Goal: Transaction & Acquisition: Purchase product/service

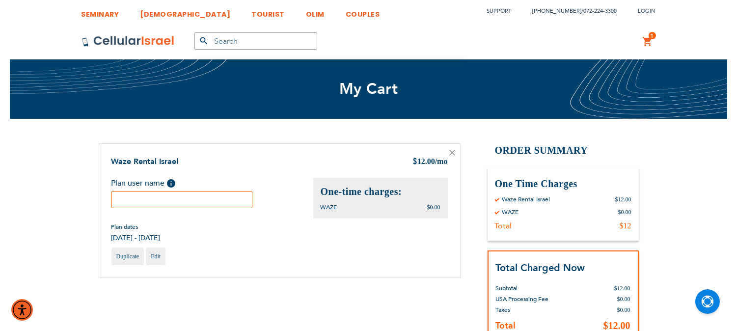
click at [199, 193] on input "text" at bounding box center [181, 199] width 141 height 17
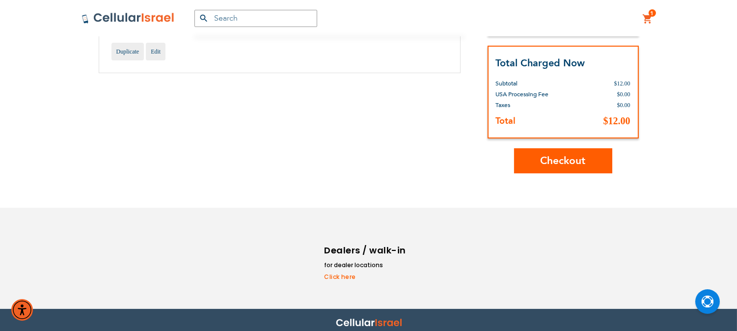
scroll to position [208, 0]
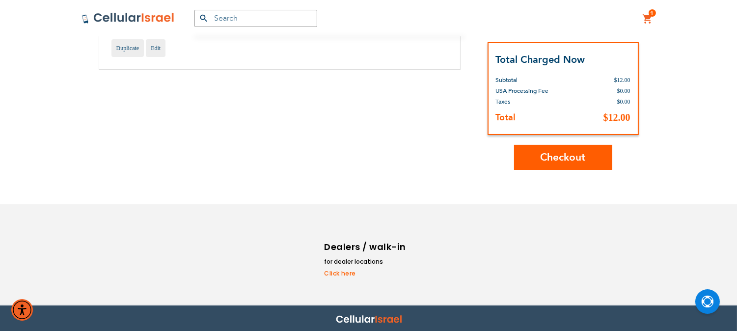
type input "[PERSON_NAME]"
click at [605, 159] on button "Checkout" at bounding box center [563, 157] width 98 height 25
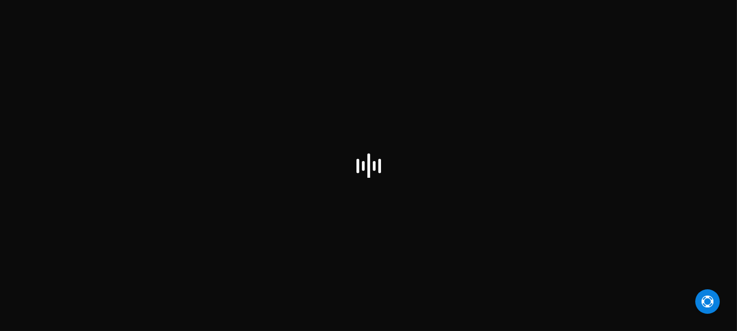
select select "US"
checkbox input "true"
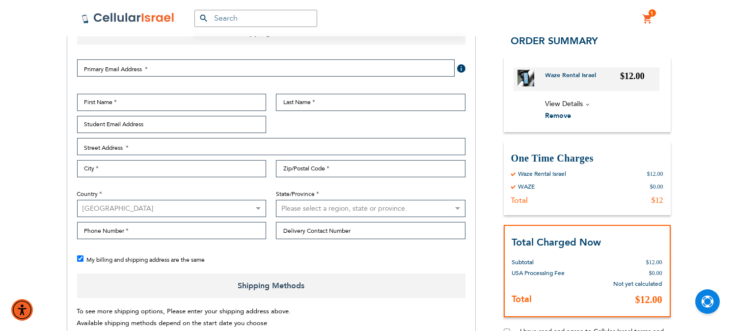
scroll to position [54, 0]
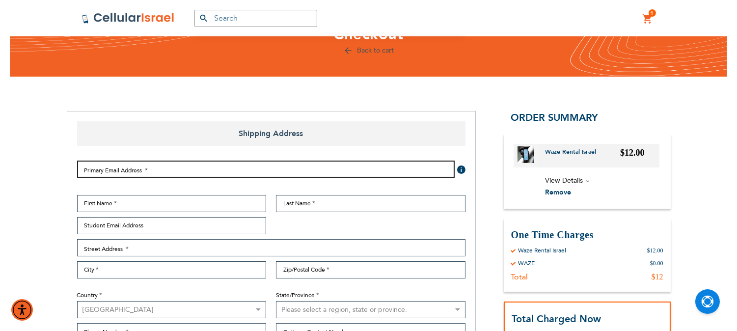
click at [282, 169] on input "Email Address" at bounding box center [265, 168] width 377 height 17
type input "reuvenfrank1@yahoo.com"
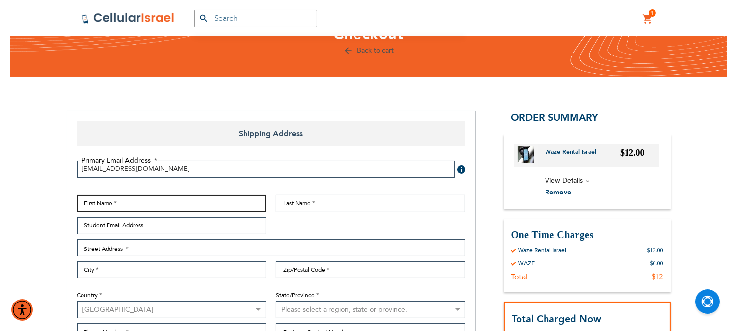
click at [238, 204] on input "First Name" at bounding box center [171, 203] width 189 height 17
type input "Reuven"
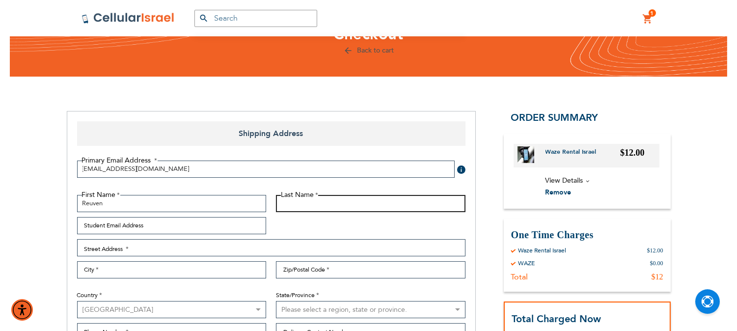
click at [335, 210] on input "Last Name" at bounding box center [370, 203] width 189 height 17
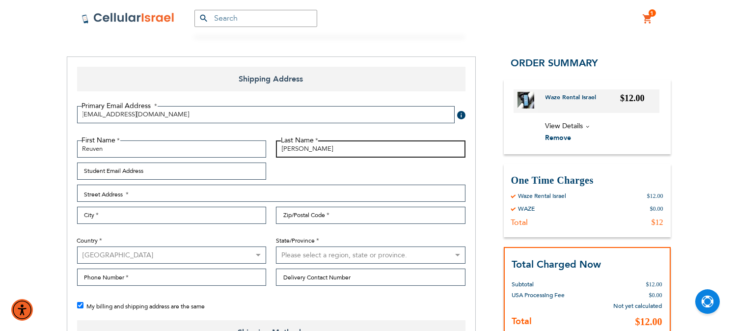
type input "Frank"
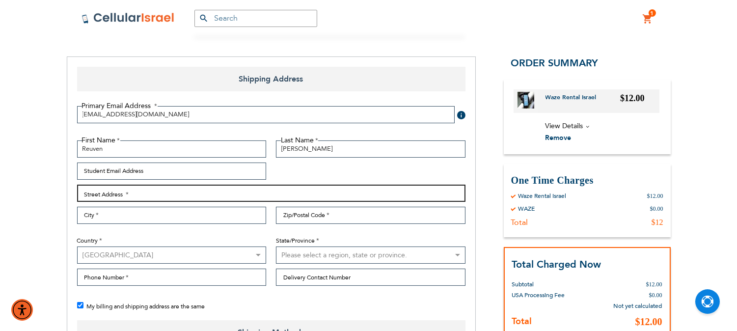
click at [197, 190] on input "Street Address: Line 1" at bounding box center [271, 193] width 388 height 17
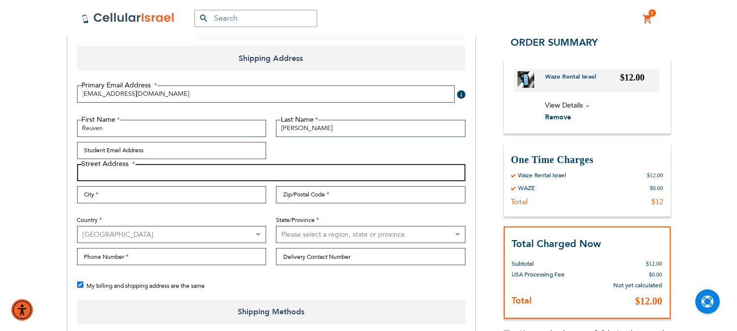
scroll to position [163, 0]
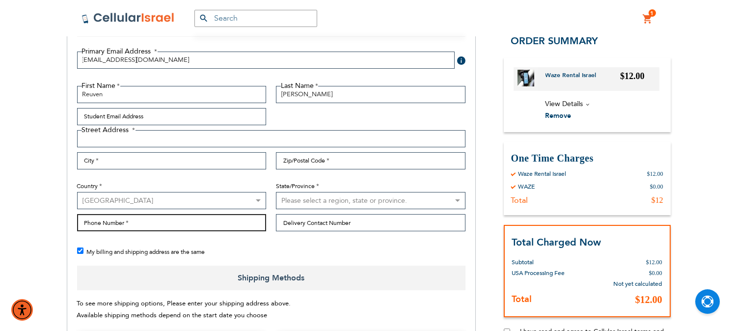
click at [183, 222] on input "Phone Number" at bounding box center [171, 222] width 189 height 17
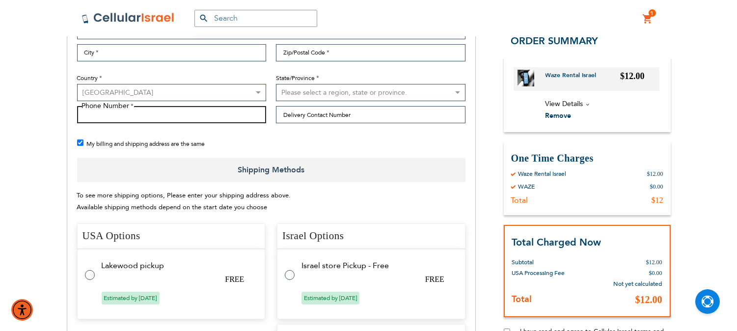
scroll to position [272, 0]
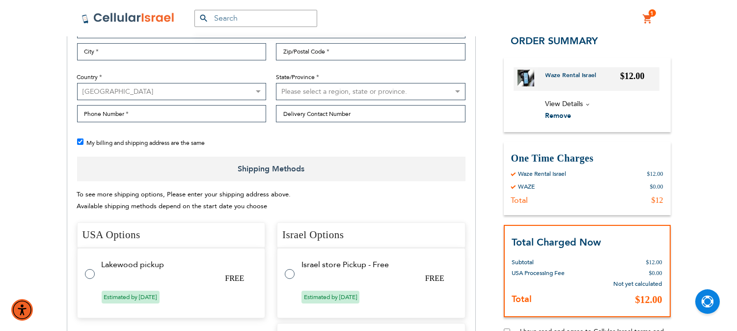
click at [287, 268] on label at bounding box center [295, 268] width 20 height 0
radio input "true"
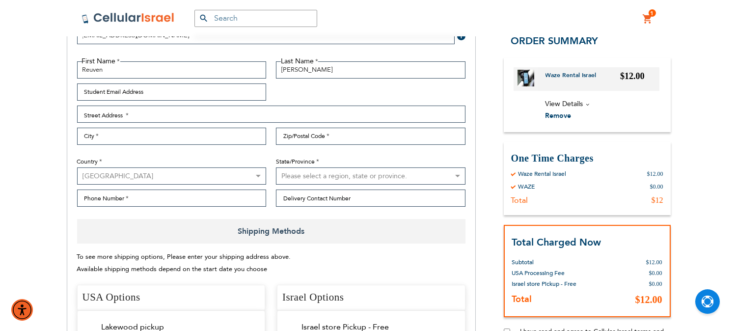
scroll to position [218, 0]
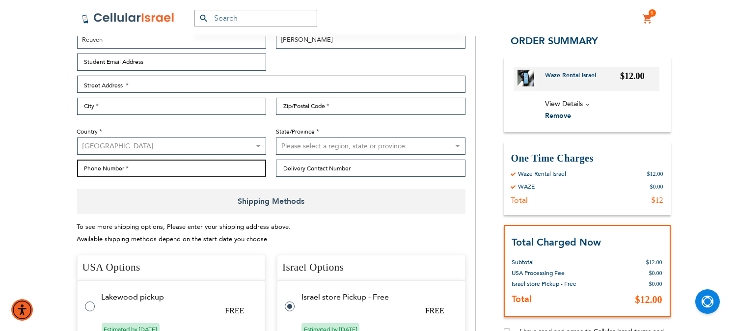
click at [190, 168] on input "Phone Number" at bounding box center [171, 167] width 189 height 17
click at [101, 165] on input "0533132677" at bounding box center [171, 167] width 189 height 17
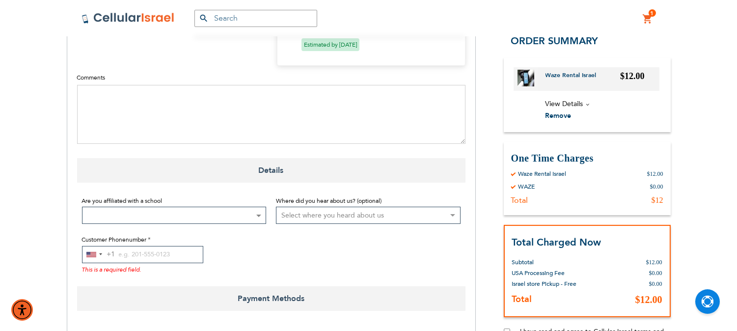
scroll to position [654, 0]
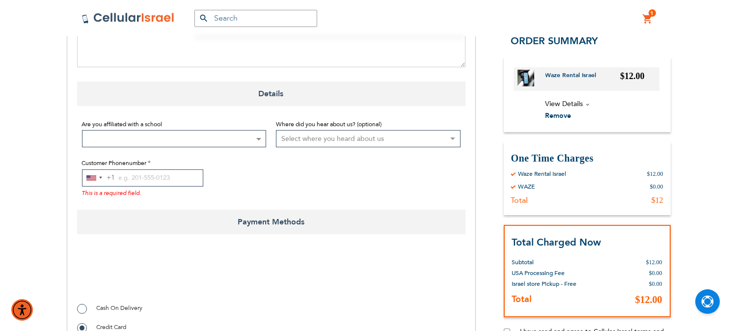
type input "0533132677"
click at [160, 170] on input "Customer Phonenumber" at bounding box center [142, 177] width 121 height 17
paste input "0533132677"
type input "0533132677"
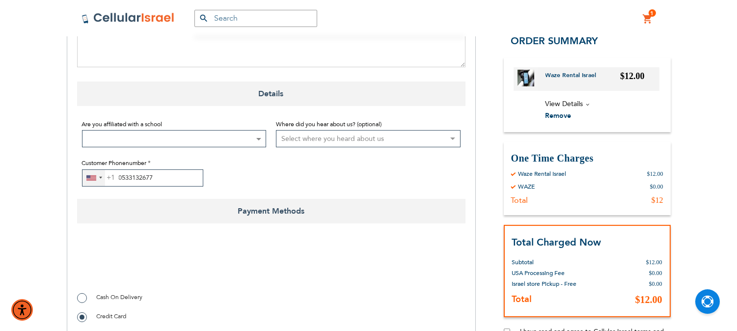
click at [104, 183] on div "United States +1" at bounding box center [93, 178] width 23 height 16
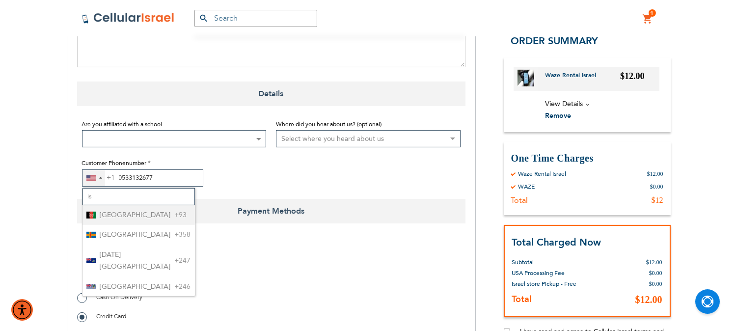
type input "isr"
click at [142, 219] on li "Israel +972" at bounding box center [138, 215] width 112 height 20
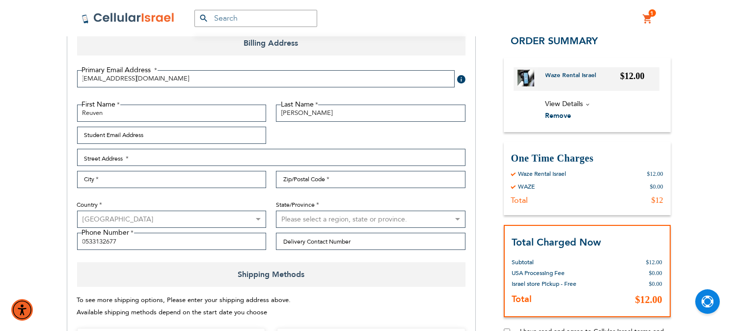
scroll to position [163, 0]
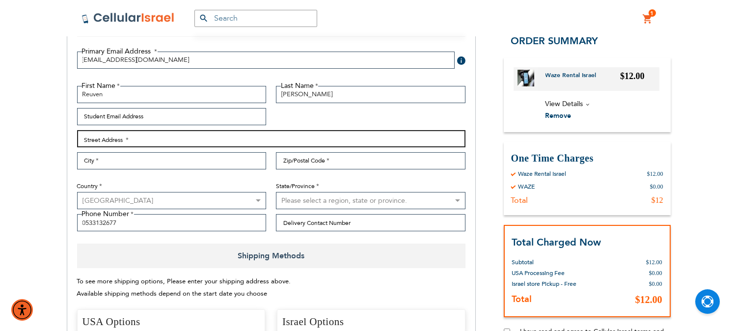
click at [149, 140] on input "Street Address: Line 1" at bounding box center [271, 138] width 388 height 17
type input "Buway 10"
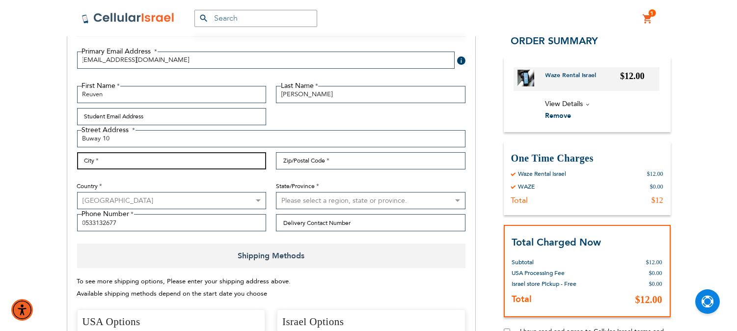
click at [134, 153] on input "City" at bounding box center [171, 160] width 189 height 17
type input "Jerusalem"
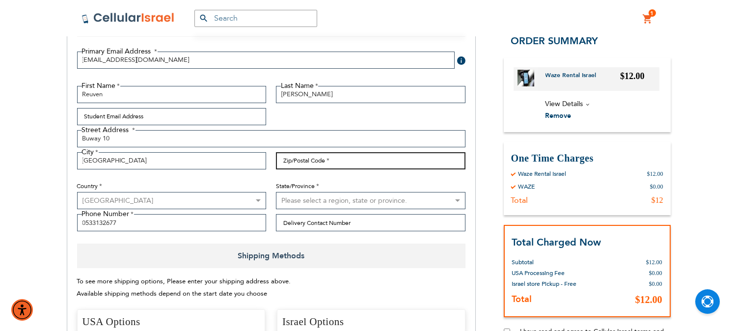
click at [345, 161] on input "Zip/Postal Code" at bounding box center [370, 160] width 189 height 17
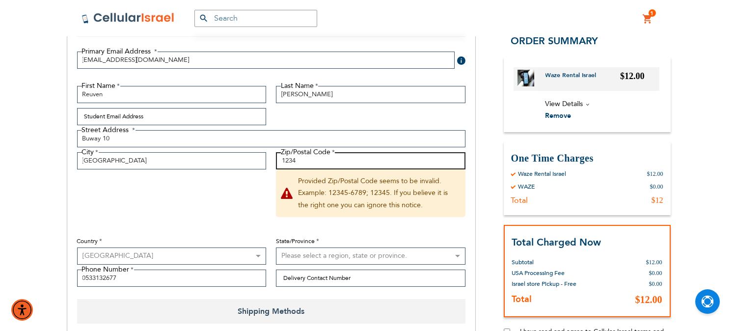
type input "1234"
click at [248, 252] on select "Australia Austria Belgium Brazil Canada Czechia Denmark Finland France Germany …" at bounding box center [171, 255] width 189 height 17
select select "IL"
click at [77, 247] on select "Australia Austria Belgium Brazil Canada Czechia Denmark Finland France Germany …" at bounding box center [171, 255] width 189 height 17
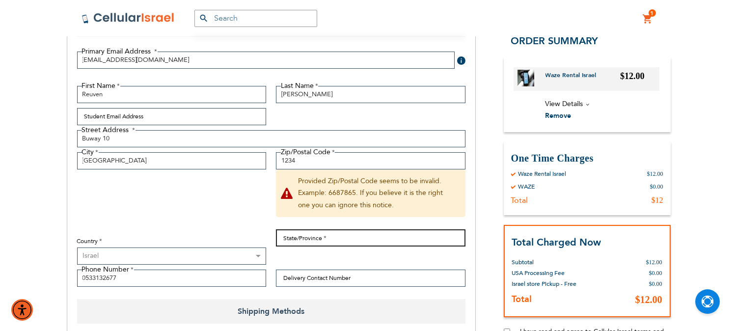
click at [314, 232] on input "State/Province" at bounding box center [370, 237] width 189 height 17
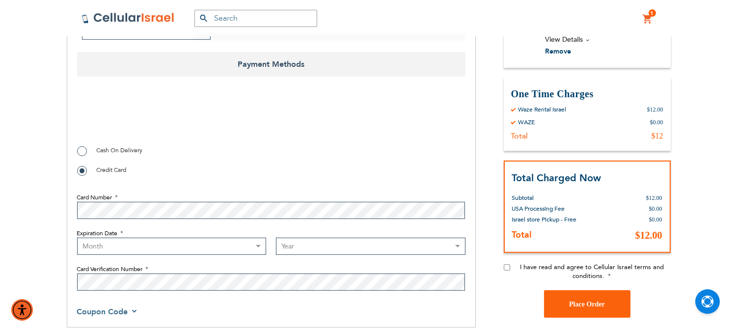
scroll to position [872, 0]
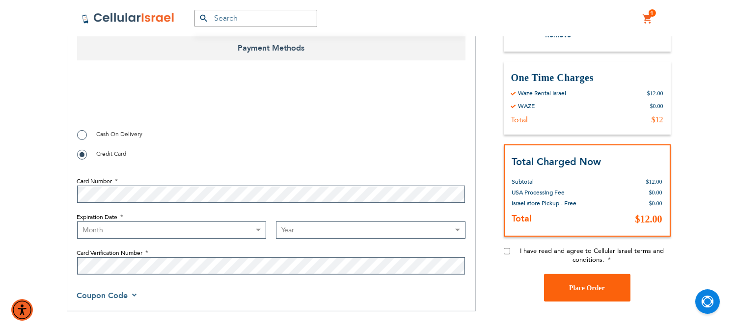
type input "Jerusalem"
click at [504, 254] on input "I have read and agree to Cellular Israel terms and conditions." at bounding box center [506, 251] width 6 height 6
checkbox input "true"
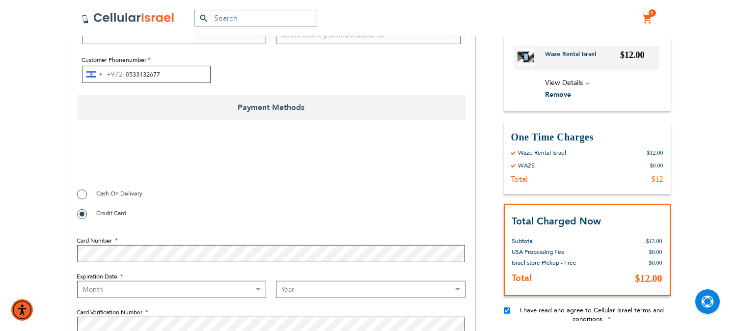
scroll to position [818, 0]
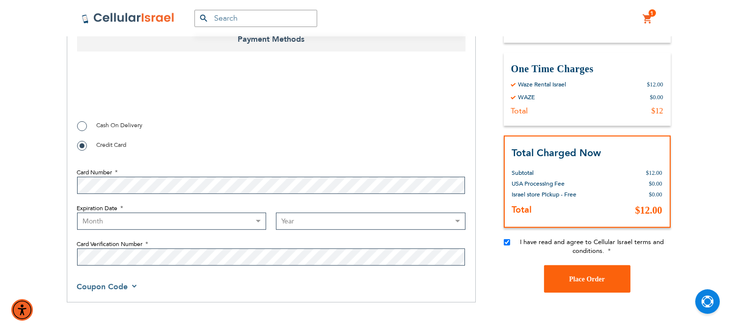
scroll to position [981, 0]
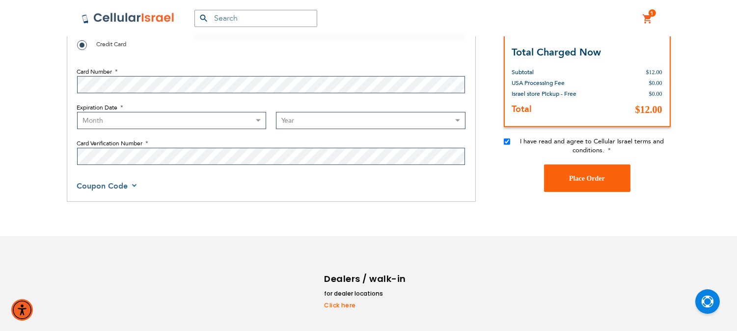
click at [155, 114] on select "Month 01 - January 02 - February 03 - March 04 - April 05 - May 06 - June 07 - …" at bounding box center [171, 120] width 189 height 17
select select "4"
click at [77, 114] on select "Month 01 - January 02 - February 03 - March 04 - April 05 - May 06 - June 07 - …" at bounding box center [171, 120] width 189 height 17
click at [310, 114] on select "Year 2025 2026 2027 2028 2029 2030 2031 2032 2033 2034 2035 2036 2037 2038 2039…" at bounding box center [370, 120] width 189 height 17
select select "2029"
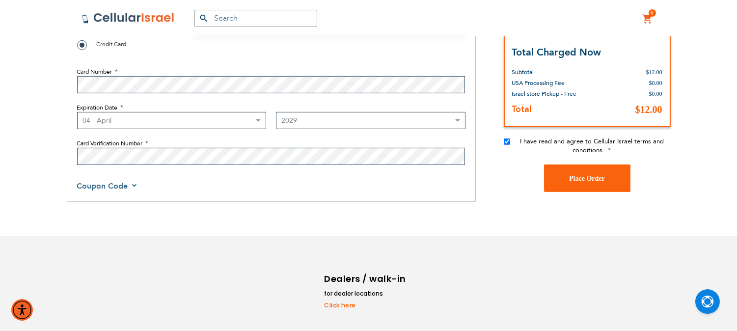
click at [276, 114] on select "Year 2025 2026 2027 2028 2029 2030 2031 2032 2033 2034 2035 2036 2037 2038 2039…" at bounding box center [370, 120] width 189 height 17
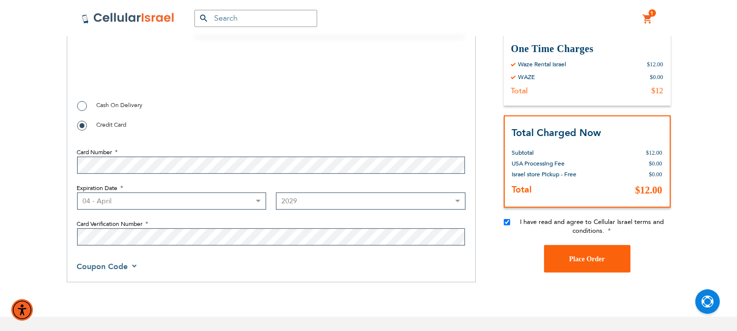
scroll to position [818, 0]
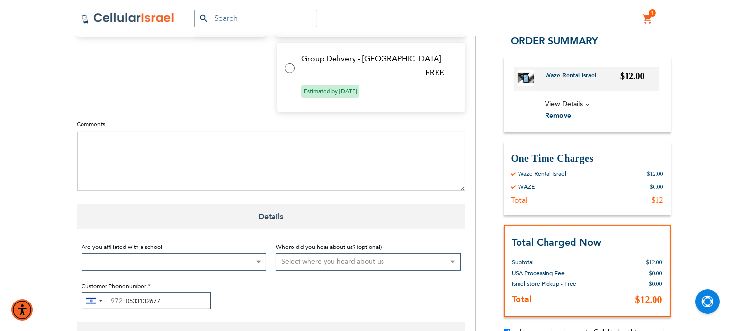
checkbox input "true"
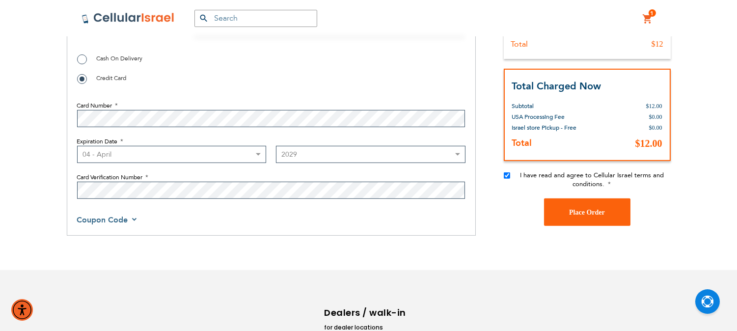
scroll to position [949, 0]
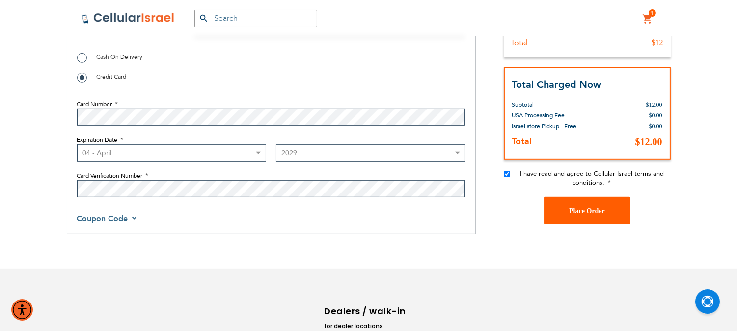
click at [582, 214] on span "Place Order" at bounding box center [587, 210] width 36 height 7
